Goal: Check status: Check status

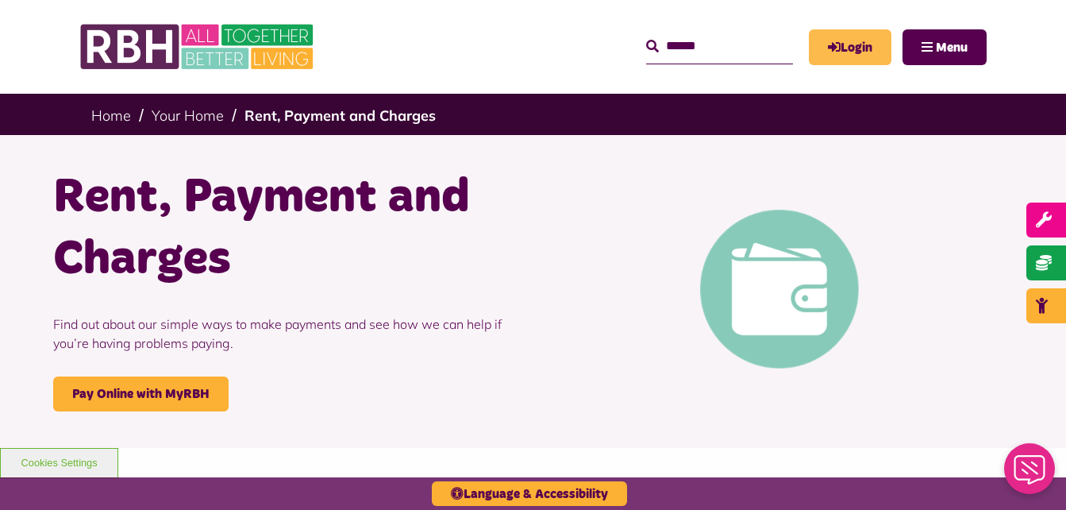
click at [865, 49] on link "Login" at bounding box center [850, 47] width 83 height 36
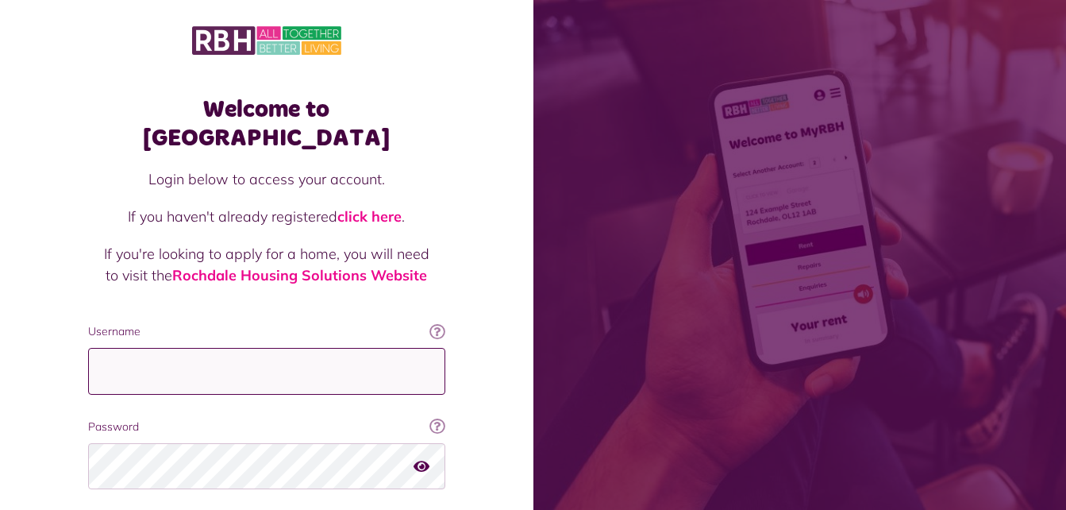
type input "**********"
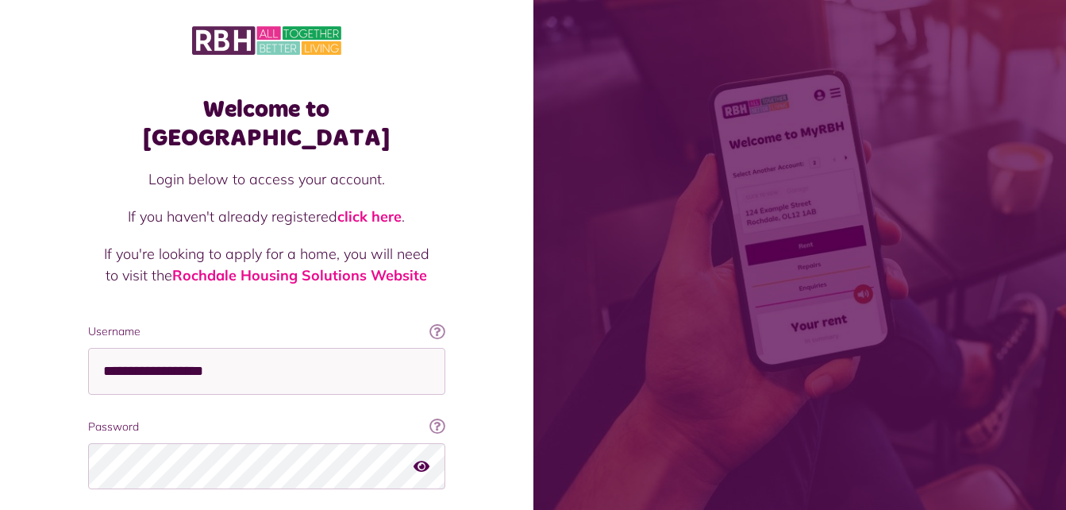
click at [95, 264] on div "Login below to access your account. If you haven't already registered click her…" at bounding box center [266, 245] width 357 height 155
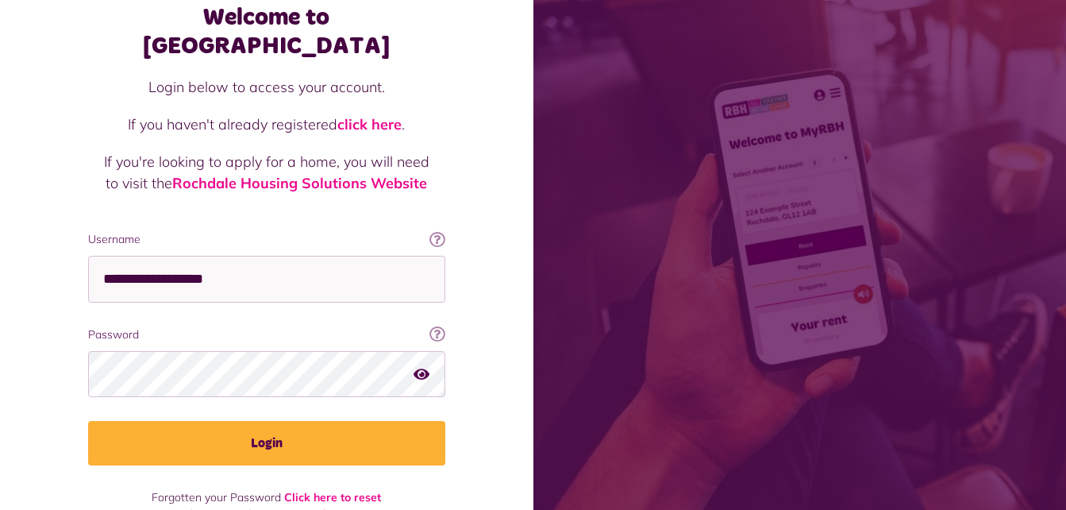
scroll to position [95, 0]
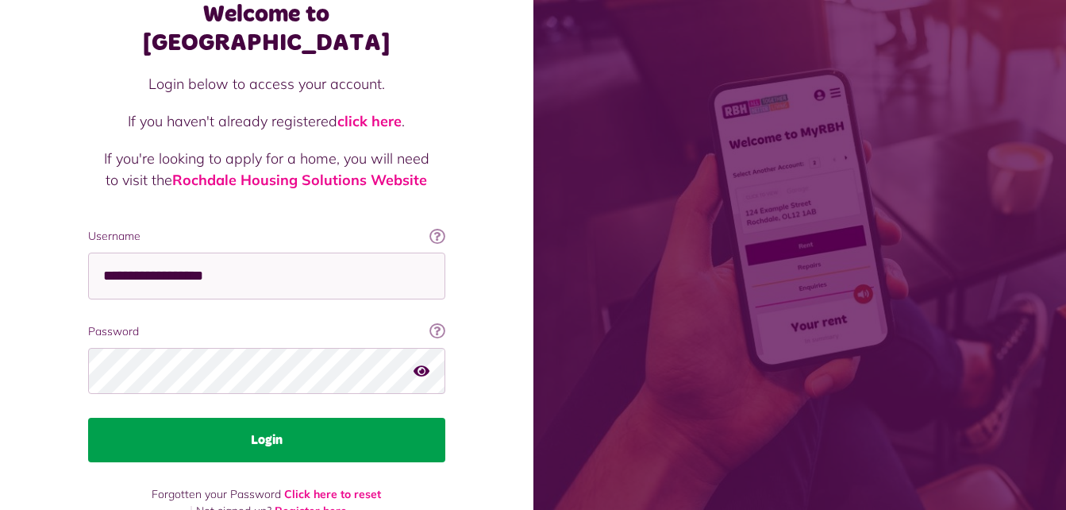
click at [276, 418] on button "Login" at bounding box center [266, 440] width 357 height 44
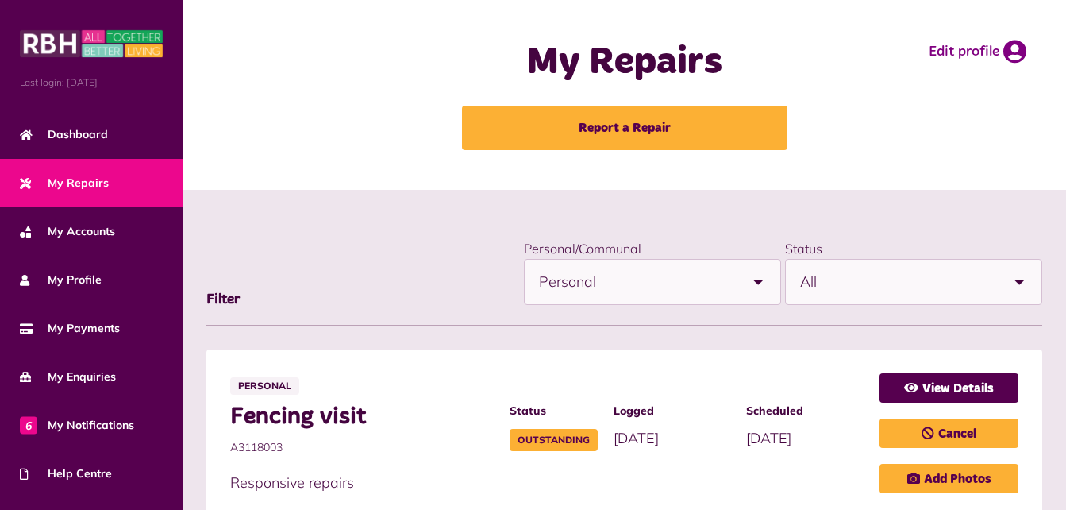
click at [292, 101] on div "My Repairs Report a Repair Edit profile" at bounding box center [625, 95] width 852 height 158
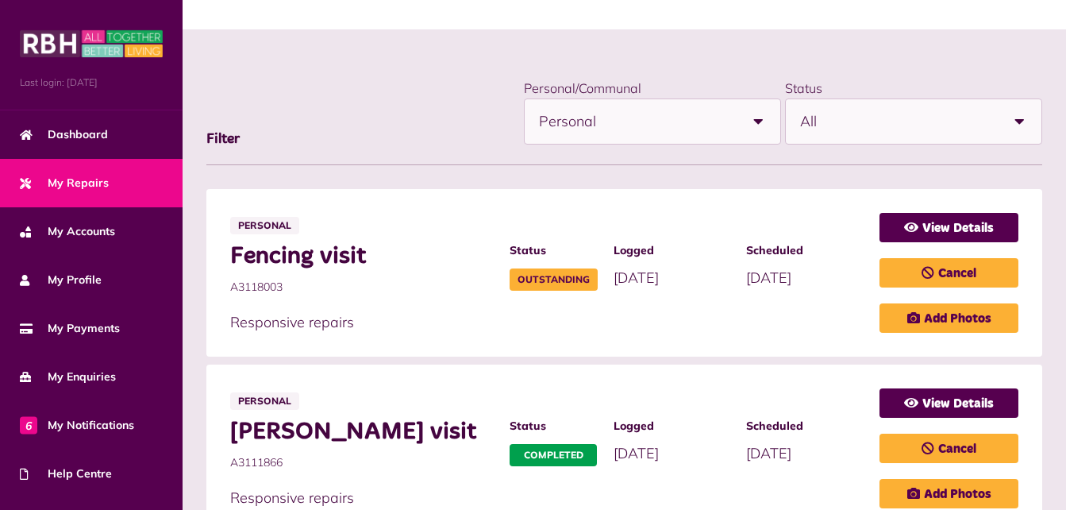
scroll to position [95, 0]
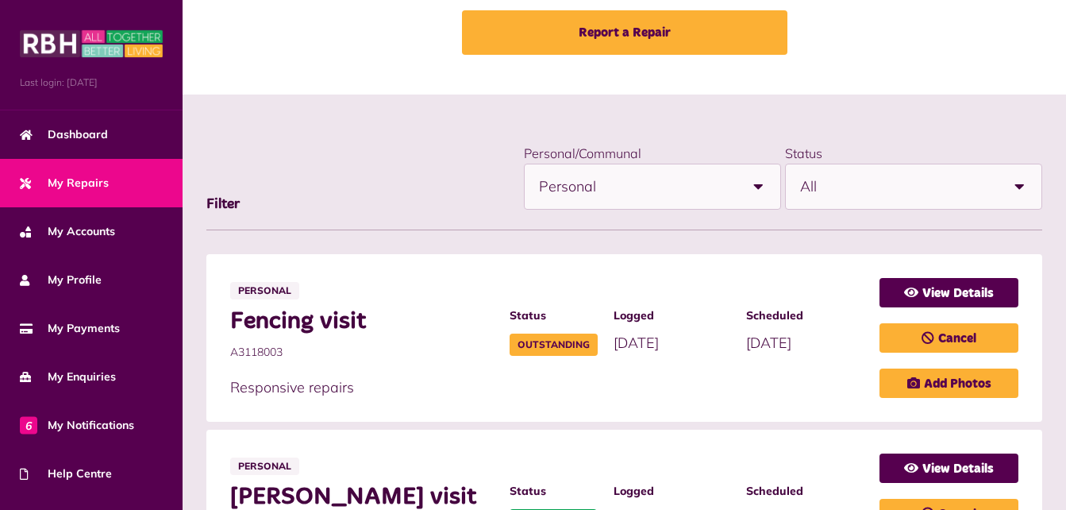
click at [678, 200] on span "Personal" at bounding box center [637, 186] width 197 height 44
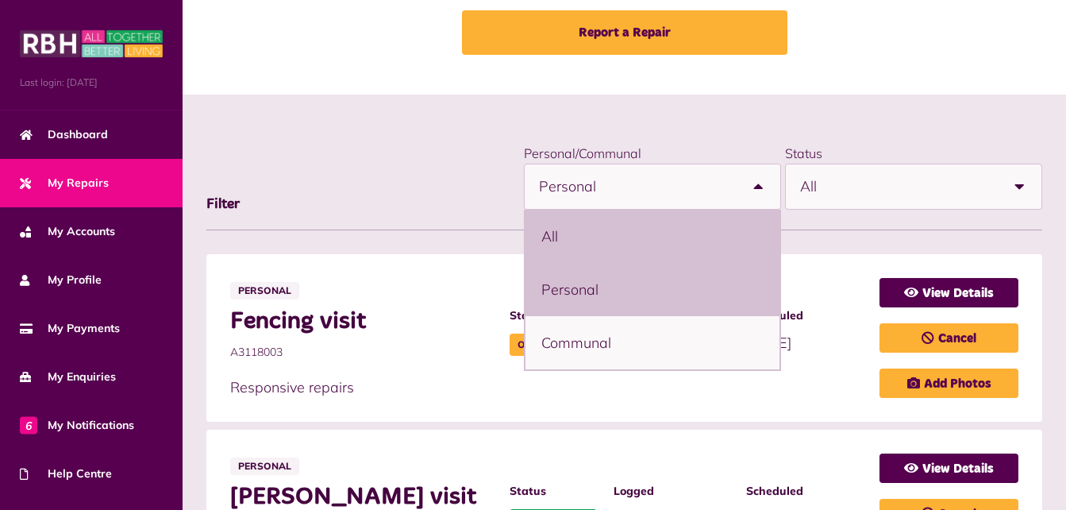
click at [598, 223] on li "All" at bounding box center [653, 236] width 254 height 53
select select "***"
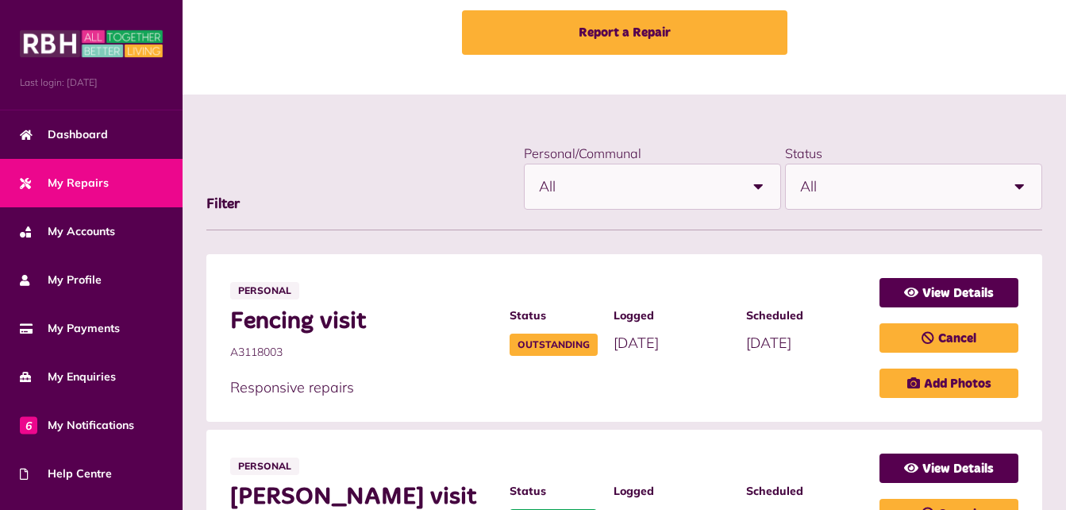
click at [808, 197] on span "All" at bounding box center [898, 186] width 197 height 44
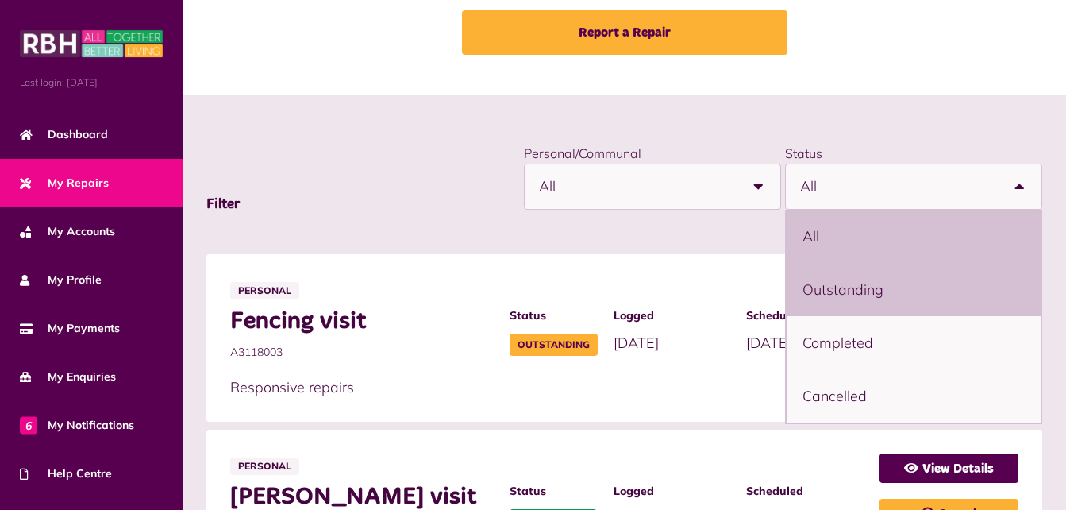
click at [814, 287] on li "Outstanding" at bounding box center [914, 289] width 254 height 53
select select "**********"
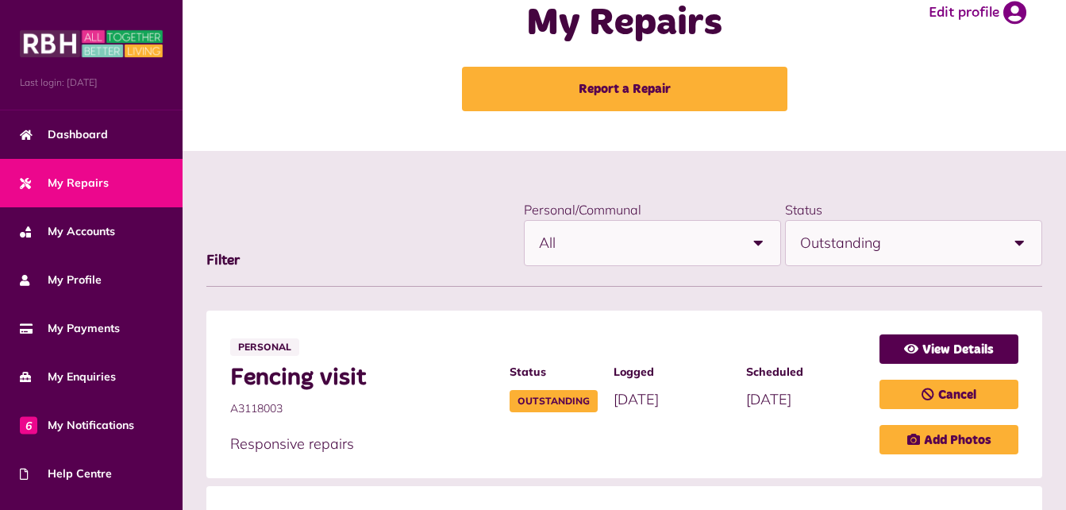
scroll to position [0, 0]
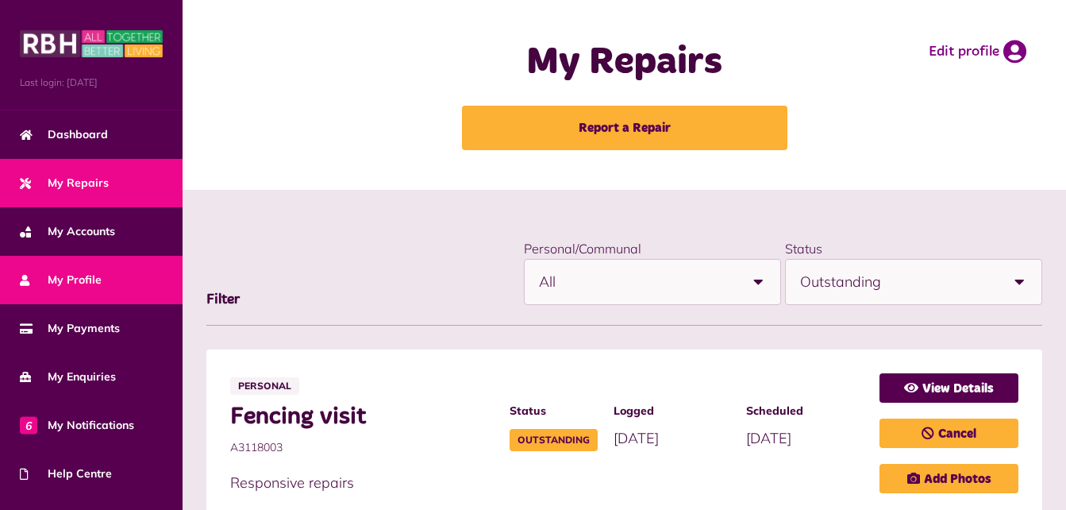
click at [61, 279] on span "My Profile" at bounding box center [61, 280] width 82 height 17
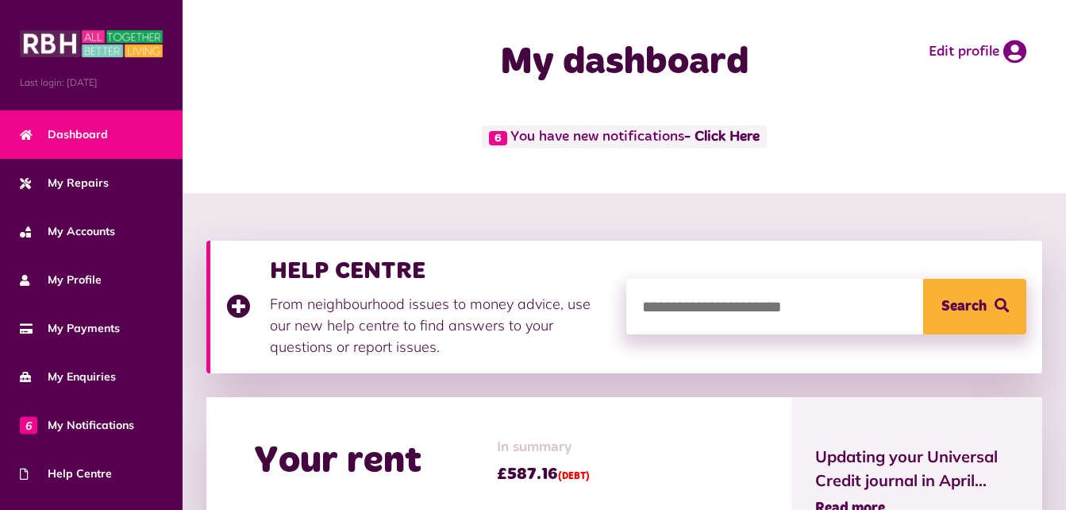
click at [342, 134] on div "6 You have new notifications - Click Here" at bounding box center [624, 136] width 836 height 23
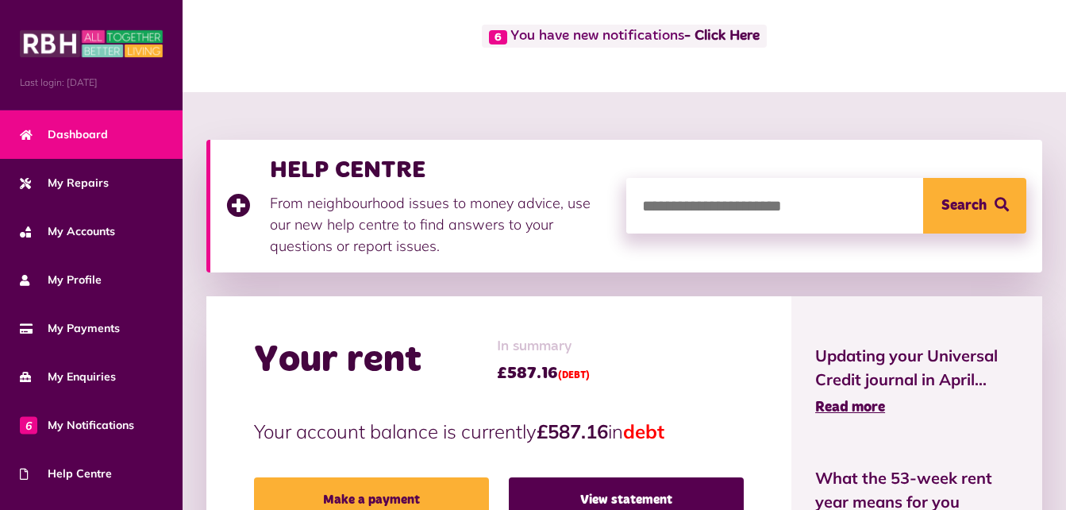
scroll to position [95, 0]
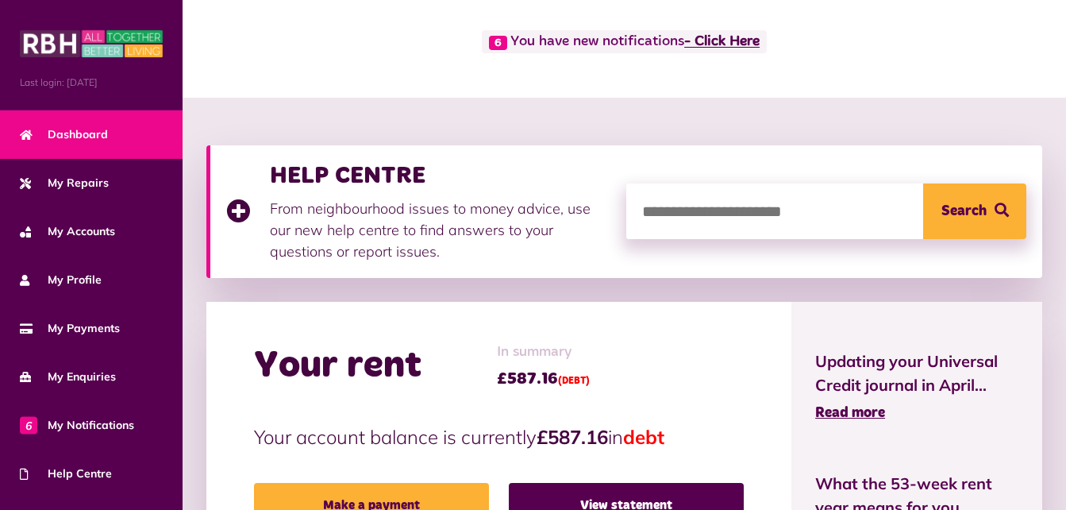
click at [728, 44] on link "- Click Here" at bounding box center [721, 42] width 75 height 14
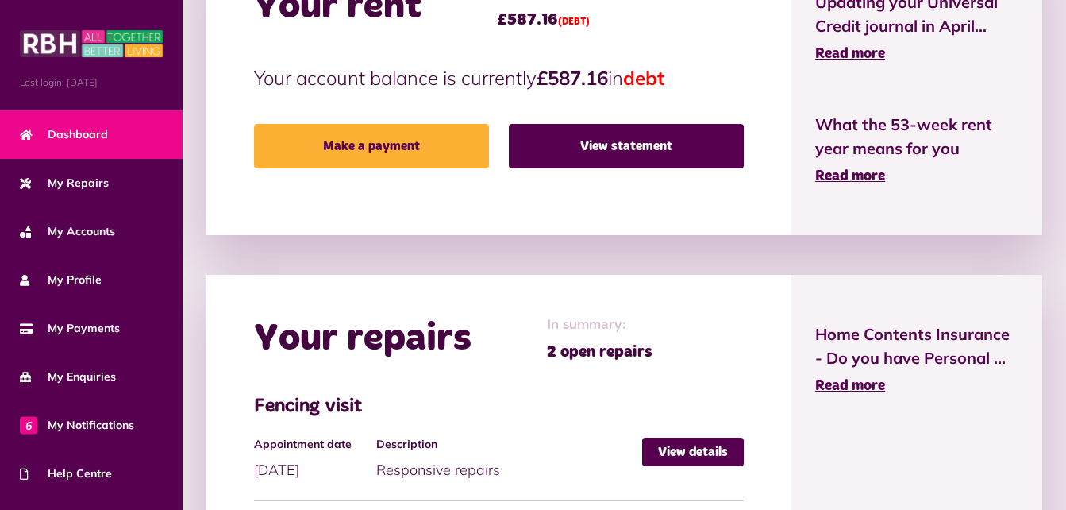
scroll to position [572, 0]
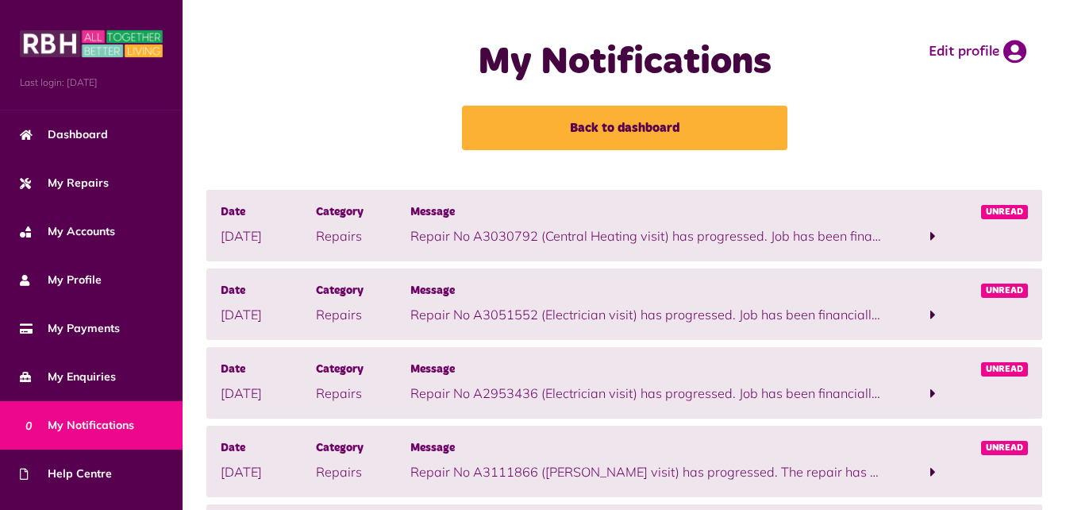
scroll to position [64, 0]
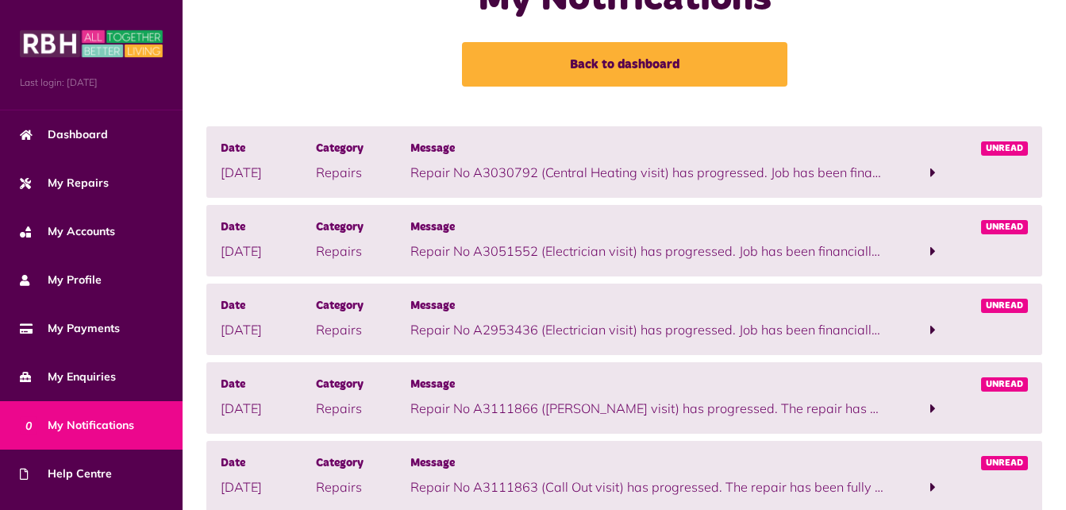
click at [445, 179] on p "Repair No A3030792 (Central Heating visit) has progressed. Job has been financi…" at bounding box center [648, 172] width 475 height 19
click at [928, 173] on span at bounding box center [933, 172] width 95 height 21
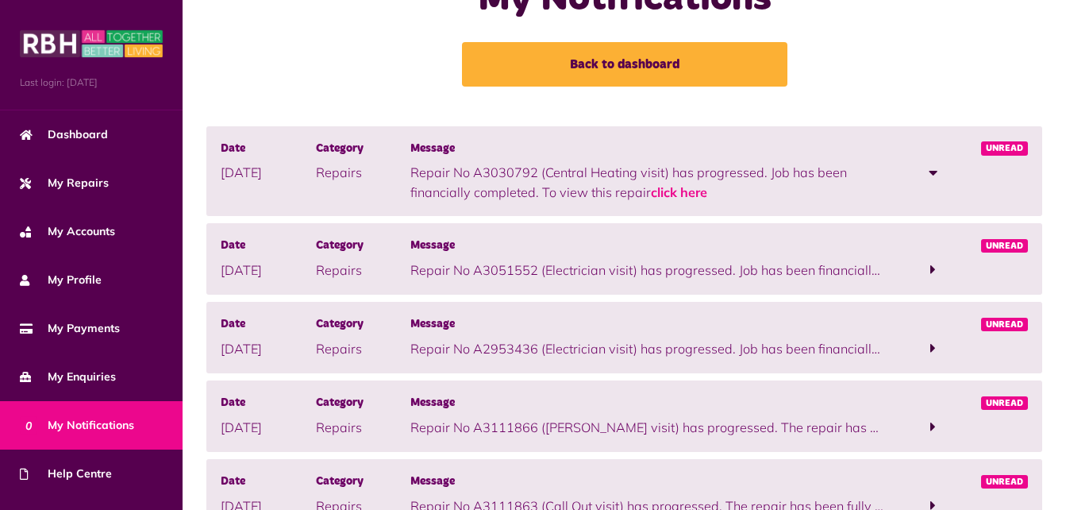
click at [935, 265] on span at bounding box center [934, 269] width 6 height 14
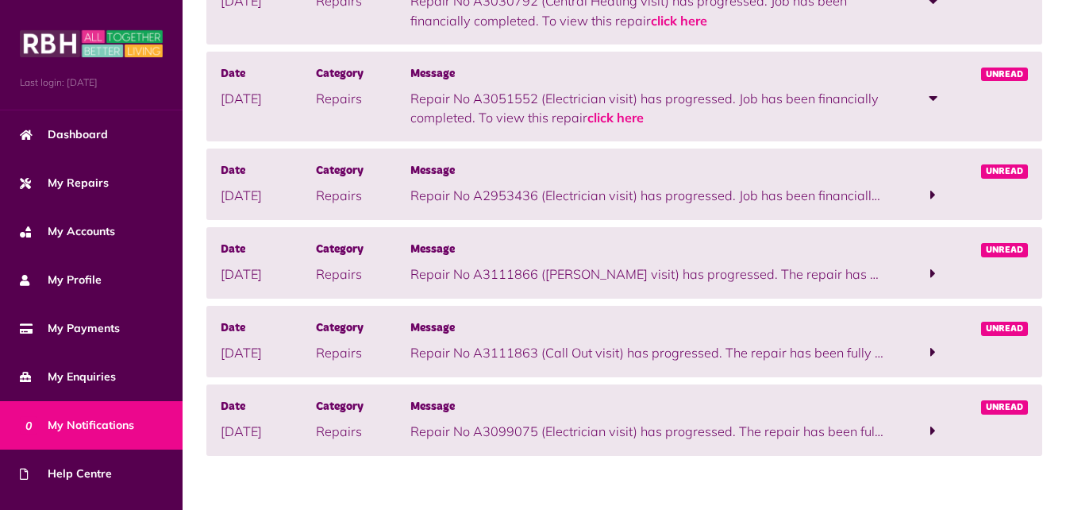
scroll to position [236, 0]
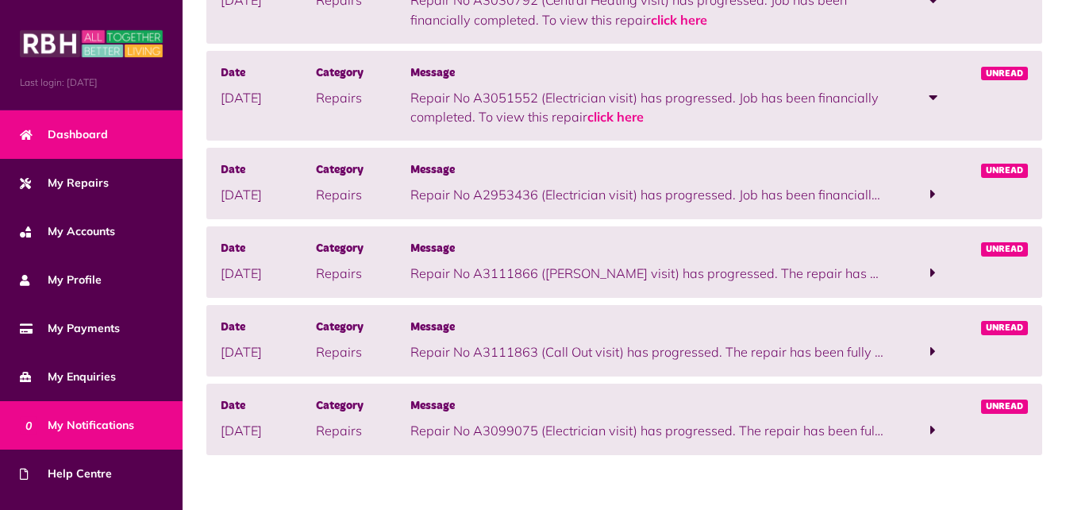
click at [68, 149] on link "Dashboard" at bounding box center [91, 134] width 183 height 48
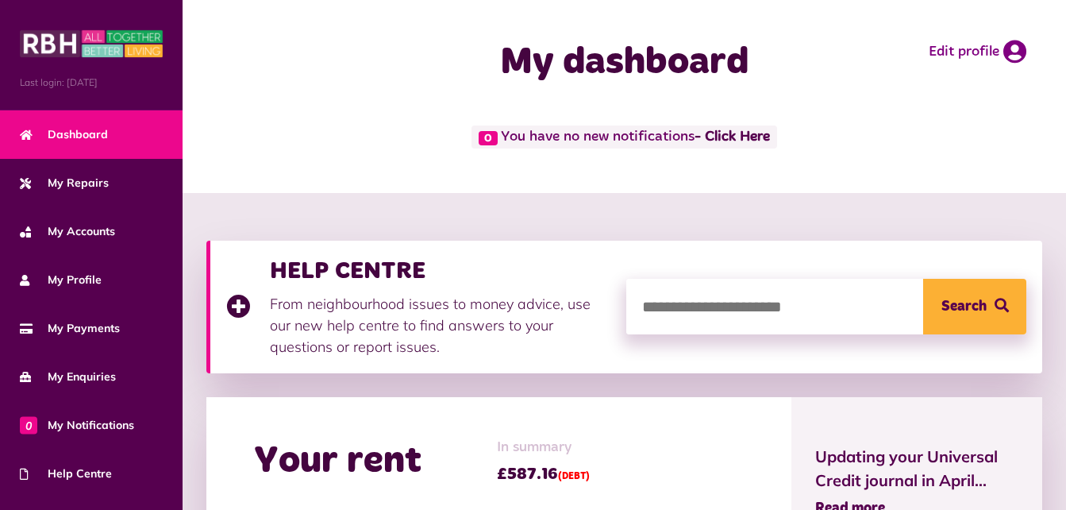
click at [287, 178] on div "0 You have no new notifications - Click Here" at bounding box center [625, 158] width 884 height 67
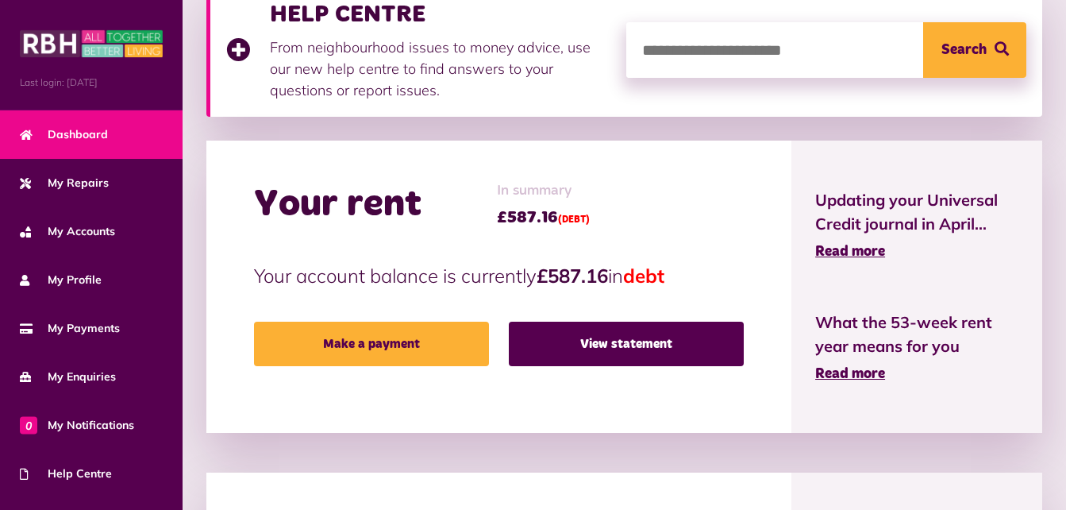
scroll to position [286, 0]
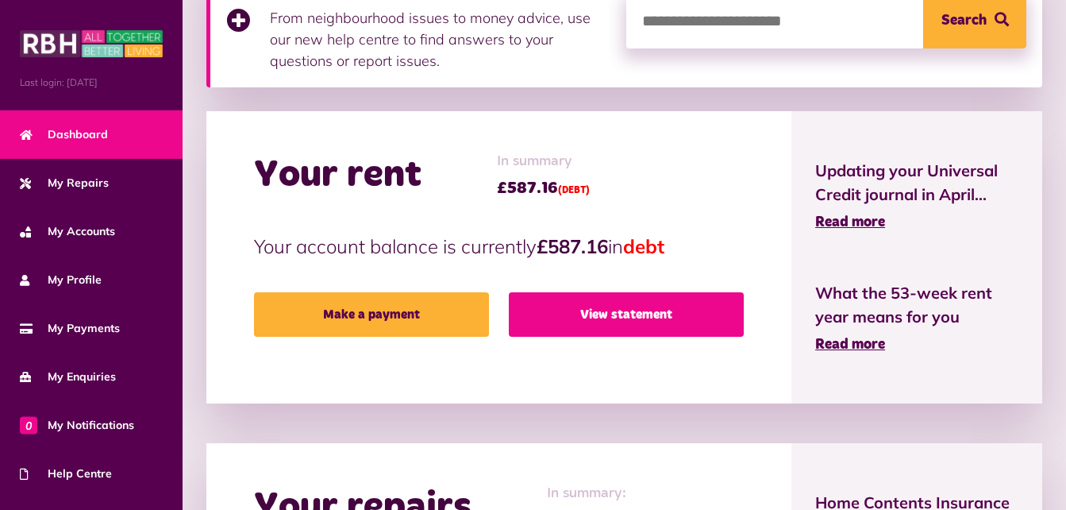
click at [592, 323] on link "View statement" at bounding box center [626, 314] width 235 height 44
